Goal: Task Accomplishment & Management: Manage account settings

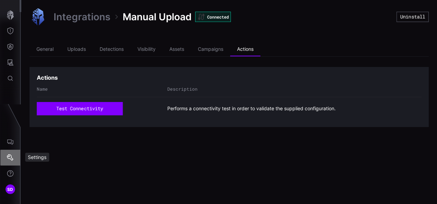
click at [12, 159] on icon "Settings" at bounding box center [10, 157] width 7 height 7
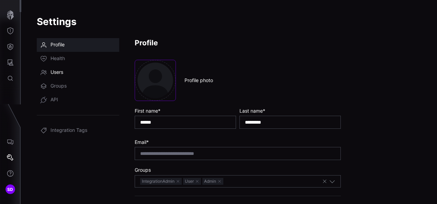
click at [64, 75] on link "Users" at bounding box center [78, 73] width 83 height 14
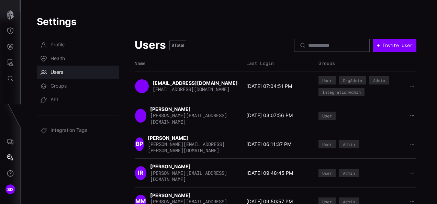
click at [410, 113] on icon "button" at bounding box center [412, 115] width 5 height 5
click at [391, 156] on div "Delete user" at bounding box center [385, 158] width 41 height 6
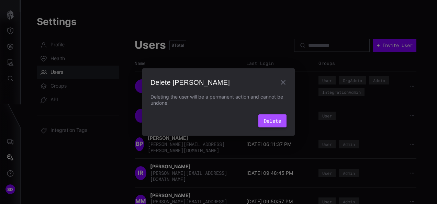
click at [277, 119] on button "Delete" at bounding box center [273, 121] width 28 height 13
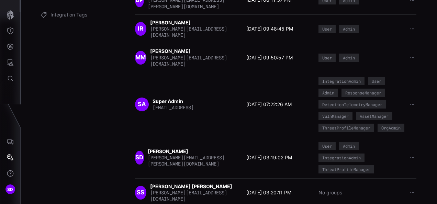
scroll to position [124, 0]
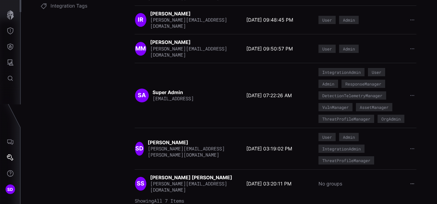
click at [411, 182] on icon "button" at bounding box center [413, 184] width 4 height 4
click at [391, 170] on div "Delete user" at bounding box center [385, 172] width 41 height 6
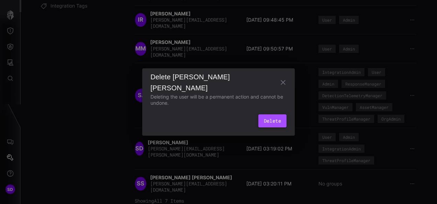
click at [272, 121] on button "Delete" at bounding box center [273, 121] width 28 height 13
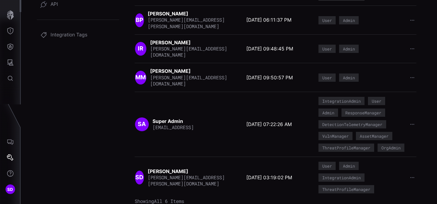
scroll to position [0, 0]
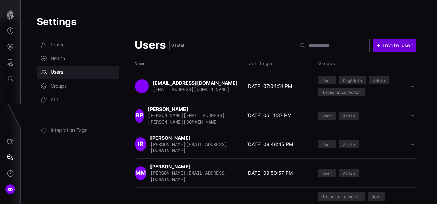
click at [389, 41] on button "+ Invite User" at bounding box center [394, 45] width 43 height 13
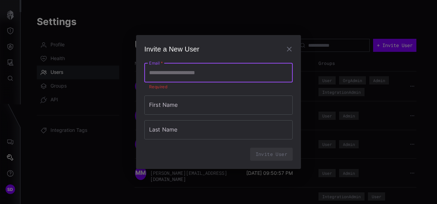
click at [184, 80] on input "Email   *" at bounding box center [218, 72] width 149 height 19
type input "**********"
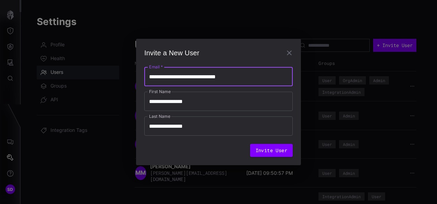
click at [202, 75] on input "**********" at bounding box center [218, 76] width 149 height 19
type input "**********"
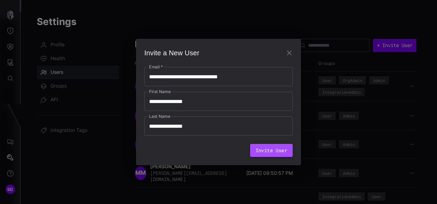
click at [270, 151] on button "Invite User" at bounding box center [271, 150] width 43 height 13
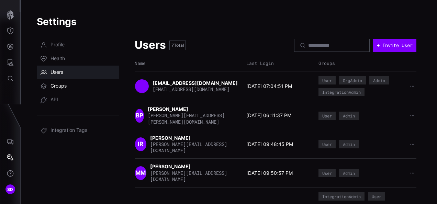
click at [63, 85] on span "Groups" at bounding box center [59, 86] width 16 height 7
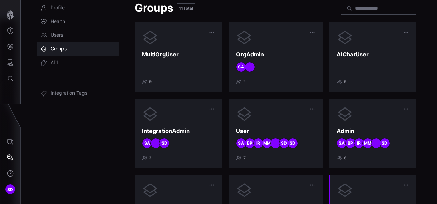
scroll to position [34, 0]
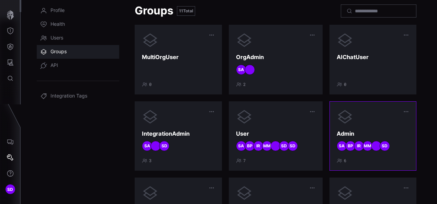
click at [371, 116] on div at bounding box center [373, 117] width 73 height 17
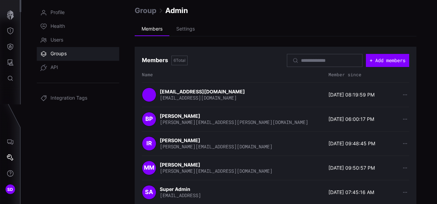
scroll to position [69, 0]
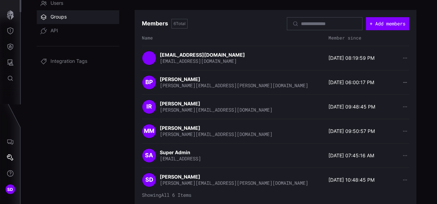
click at [403, 80] on icon "button" at bounding box center [405, 82] width 4 height 4
click at [386, 92] on div "Remove member" at bounding box center [379, 93] width 38 height 6
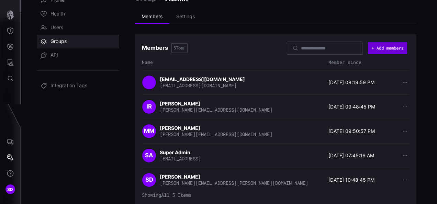
click at [388, 47] on button "+ Add members" at bounding box center [387, 48] width 39 height 12
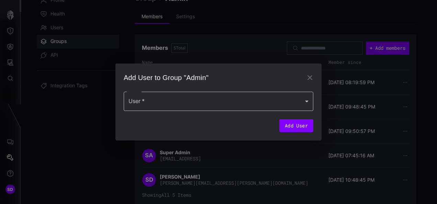
click at [203, 100] on div at bounding box center [219, 101] width 190 height 19
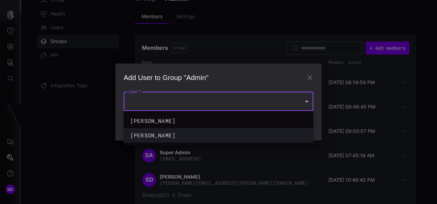
click at [200, 137] on div "[PERSON_NAME]" at bounding box center [211, 135] width 163 height 8
type input "**********"
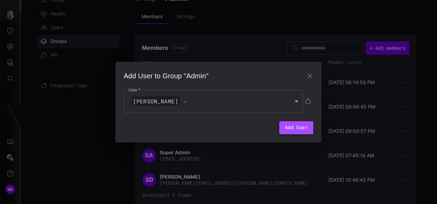
click at [291, 124] on button "Add User" at bounding box center [297, 127] width 34 height 13
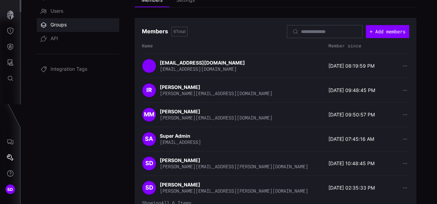
scroll to position [69, 0]
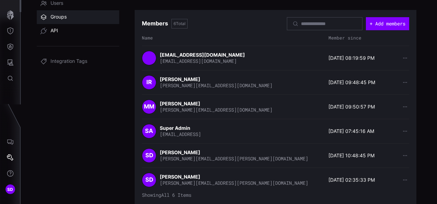
click at [55, 28] on span "API" at bounding box center [55, 31] width 8 height 7
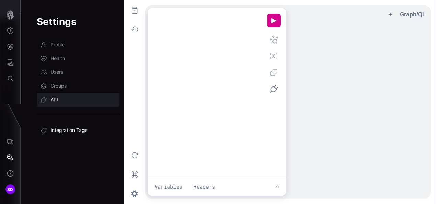
click at [62, 129] on span "Integration Tags" at bounding box center [69, 130] width 37 height 7
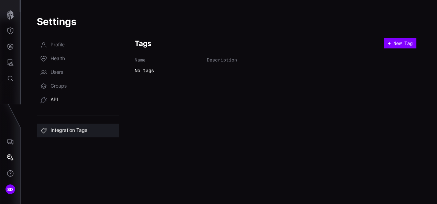
click at [52, 100] on span "API" at bounding box center [55, 100] width 8 height 7
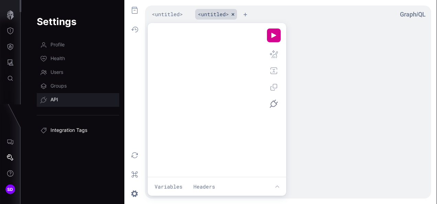
click at [62, 130] on span "Integration Tags" at bounding box center [69, 130] width 37 height 7
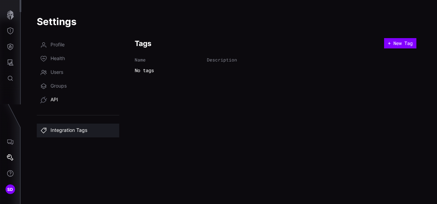
click at [55, 100] on span "API" at bounding box center [55, 100] width 8 height 7
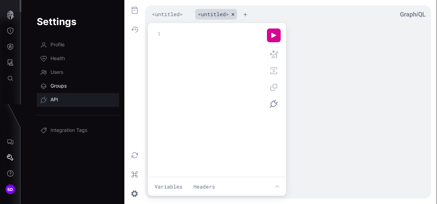
click at [52, 85] on span "Groups" at bounding box center [59, 86] width 16 height 7
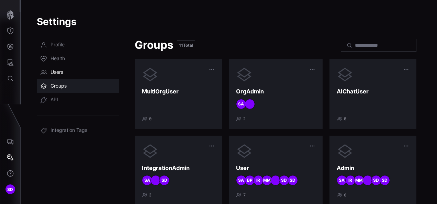
click at [52, 72] on span "Users" at bounding box center [57, 72] width 13 height 7
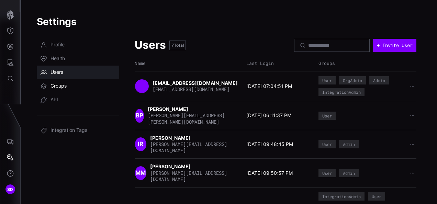
click at [52, 87] on span "Groups" at bounding box center [59, 86] width 16 height 7
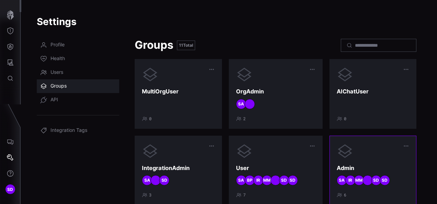
click at [365, 149] on div at bounding box center [373, 151] width 73 height 17
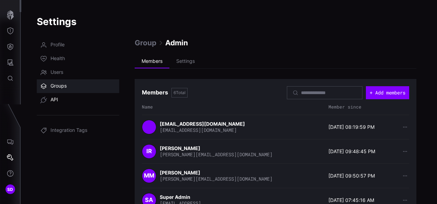
click at [57, 100] on span "API" at bounding box center [55, 100] width 8 height 7
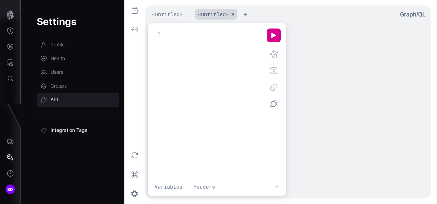
click at [67, 129] on span "Integration Tags" at bounding box center [69, 130] width 37 height 7
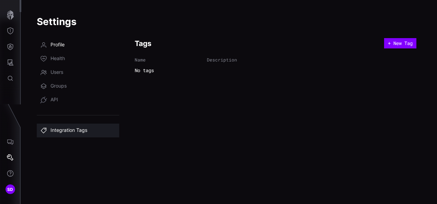
click at [61, 43] on span "Profile" at bounding box center [58, 45] width 14 height 7
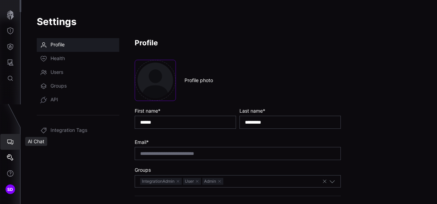
click at [12, 142] on icon "AI Chat" at bounding box center [10, 142] width 7 height 7
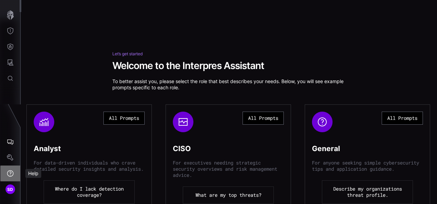
click at [11, 172] on icon "Help" at bounding box center [10, 173] width 7 height 7
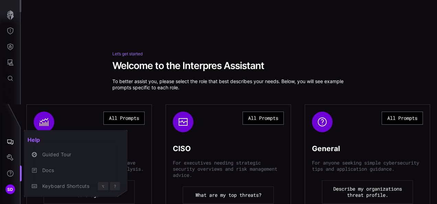
click at [363, 69] on div at bounding box center [218, 102] width 437 height 204
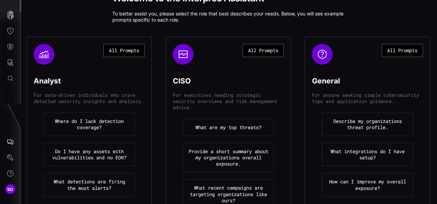
scroll to position [69, 0]
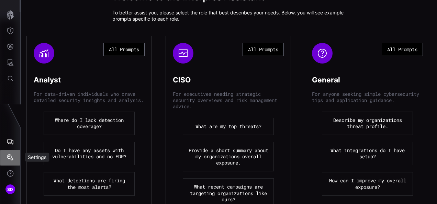
click at [10, 159] on icon "Settings" at bounding box center [10, 157] width 7 height 7
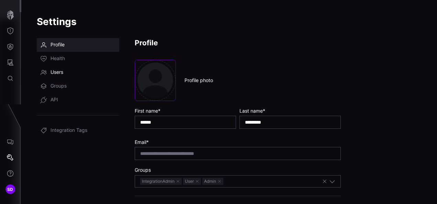
click at [63, 72] on span "Users" at bounding box center [57, 72] width 13 height 7
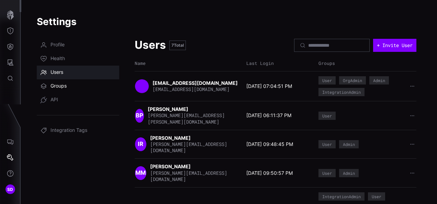
click at [61, 83] on span "Groups" at bounding box center [59, 86] width 16 height 7
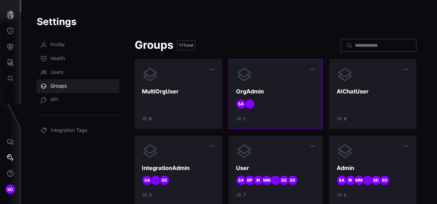
click at [276, 101] on div "SA" at bounding box center [275, 104] width 79 height 10
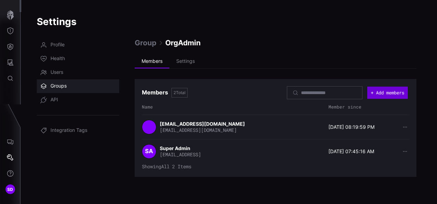
click at [391, 93] on button "+ Add members" at bounding box center [388, 93] width 41 height 12
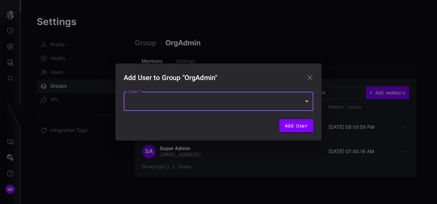
click at [155, 97] on div at bounding box center [219, 101] width 190 height 19
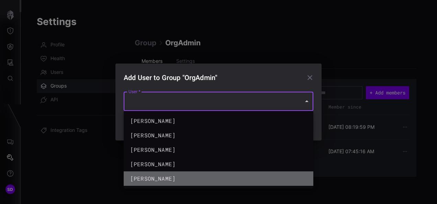
click at [171, 177] on div "[PERSON_NAME]" at bounding box center [211, 179] width 163 height 8
type input "**********"
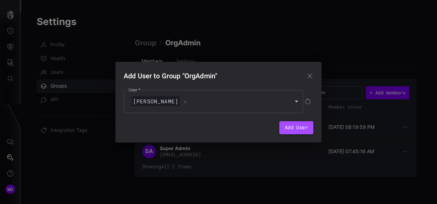
click at [296, 128] on button "Add User" at bounding box center [297, 127] width 34 height 13
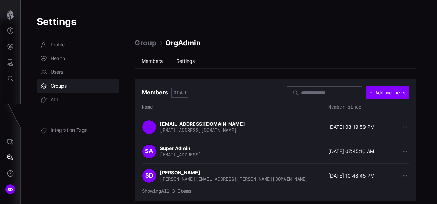
click at [189, 58] on li "Settings" at bounding box center [186, 62] width 32 height 14
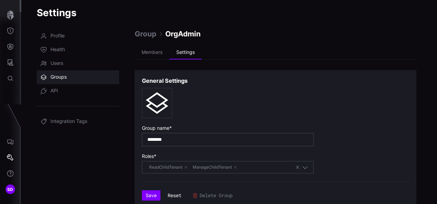
scroll to position [11, 0]
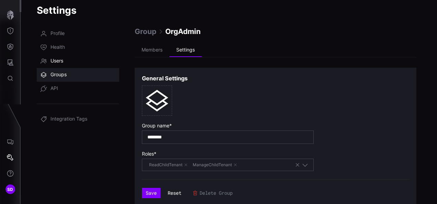
click at [61, 61] on span "Users" at bounding box center [57, 61] width 13 height 7
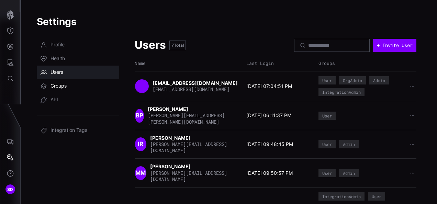
click at [60, 86] on span "Groups" at bounding box center [59, 86] width 16 height 7
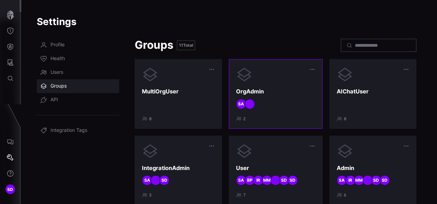
click at [269, 101] on div "SA" at bounding box center [275, 104] width 79 height 10
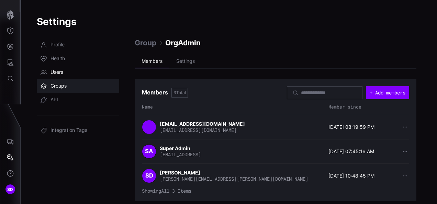
click at [61, 75] on span "Users" at bounding box center [57, 72] width 13 height 7
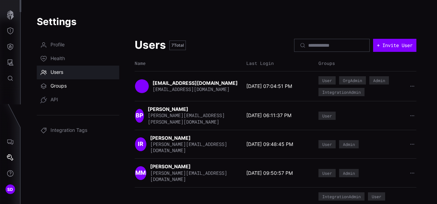
click at [63, 87] on span "Groups" at bounding box center [59, 86] width 16 height 7
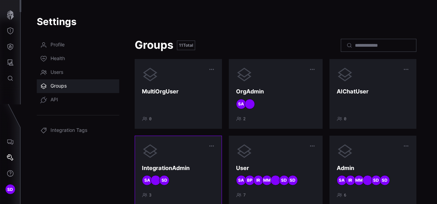
click at [193, 147] on div at bounding box center [178, 151] width 73 height 17
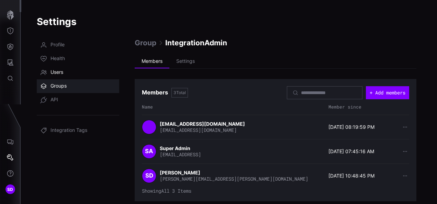
click at [54, 72] on span "Users" at bounding box center [57, 72] width 13 height 7
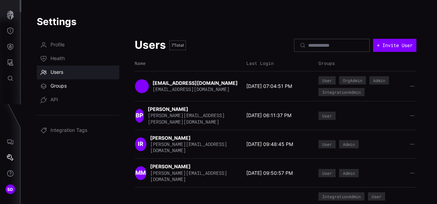
click at [58, 85] on span "Groups" at bounding box center [59, 86] width 16 height 7
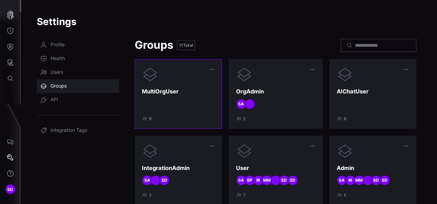
click at [195, 97] on div "MultiOrgUser 0" at bounding box center [178, 93] width 73 height 55
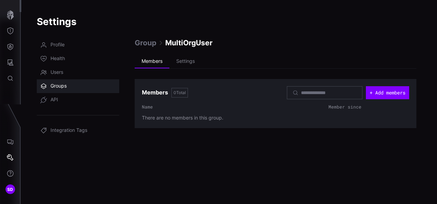
click at [54, 86] on span "Groups" at bounding box center [59, 86] width 16 height 7
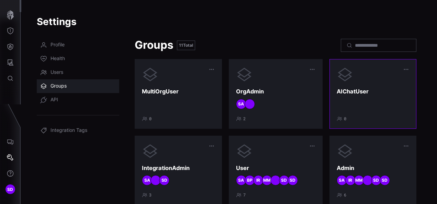
click at [366, 92] on h3 "AIChatUser" at bounding box center [373, 91] width 73 height 7
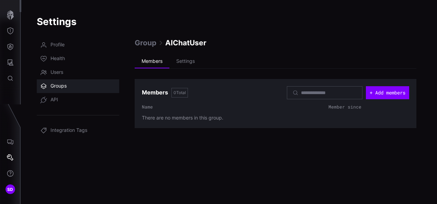
click at [56, 87] on span "Groups" at bounding box center [59, 86] width 16 height 7
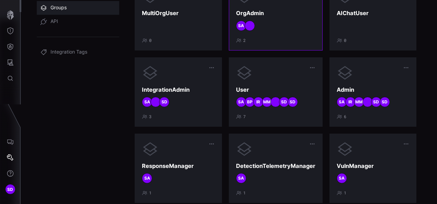
scroll to position [103, 0]
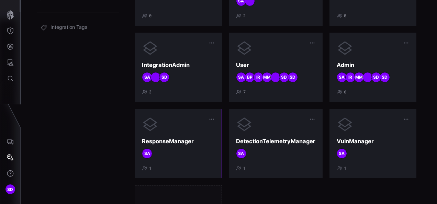
click at [182, 150] on div "SA" at bounding box center [178, 154] width 73 height 10
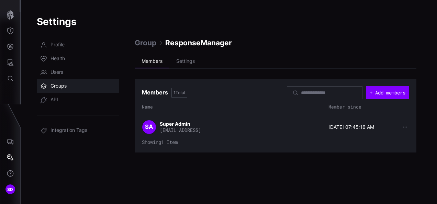
click at [63, 81] on link "Groups" at bounding box center [78, 86] width 83 height 14
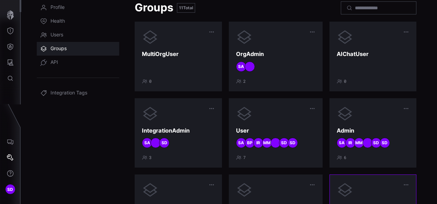
scroll to position [34, 0]
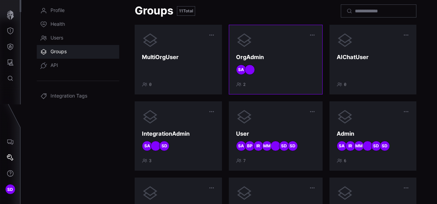
click at [266, 63] on div "OrgAdmin SA 2" at bounding box center [275, 59] width 79 height 55
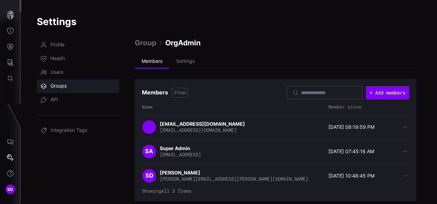
click at [58, 86] on span "Groups" at bounding box center [59, 86] width 16 height 7
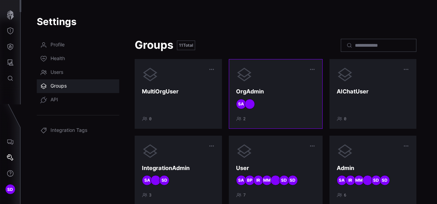
click at [266, 93] on h3 "OrgAdmin" at bounding box center [275, 91] width 79 height 7
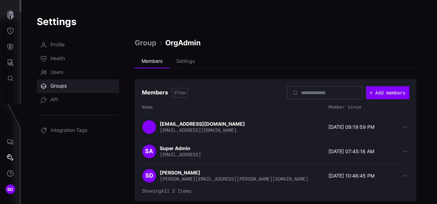
click at [146, 43] on span "Group" at bounding box center [146, 42] width 22 height 9
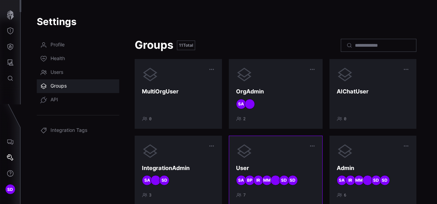
click at [276, 153] on div at bounding box center [275, 151] width 79 height 17
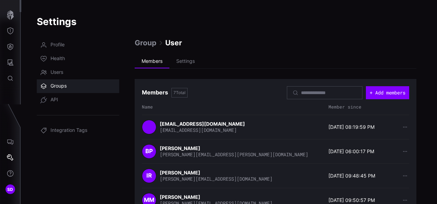
click at [152, 45] on span "Group" at bounding box center [146, 42] width 22 height 9
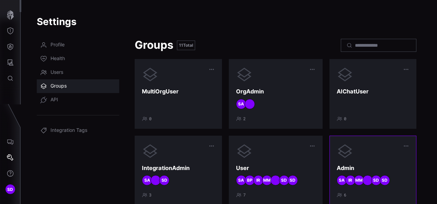
click at [358, 156] on div at bounding box center [373, 151] width 73 height 17
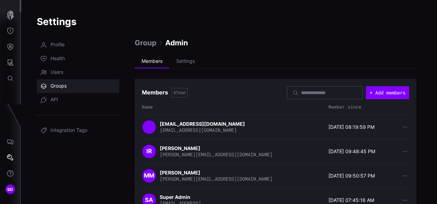
click at [154, 42] on span "Group" at bounding box center [146, 42] width 22 height 9
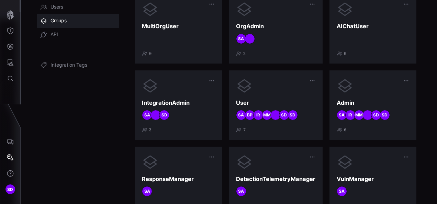
scroll to position [69, 0]
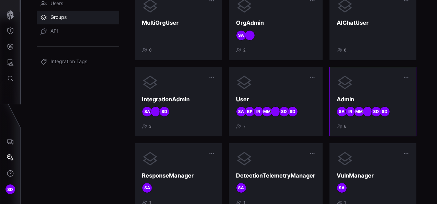
click at [363, 88] on div at bounding box center [373, 82] width 73 height 17
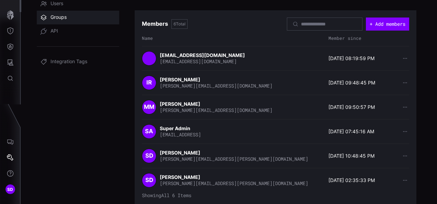
click at [225, 9] on div "Members Settings Members 6 Total + Add members Name Member since nilesh.jadhav@…" at bounding box center [276, 96] width 282 height 220
